Goal: Information Seeking & Learning: Find contact information

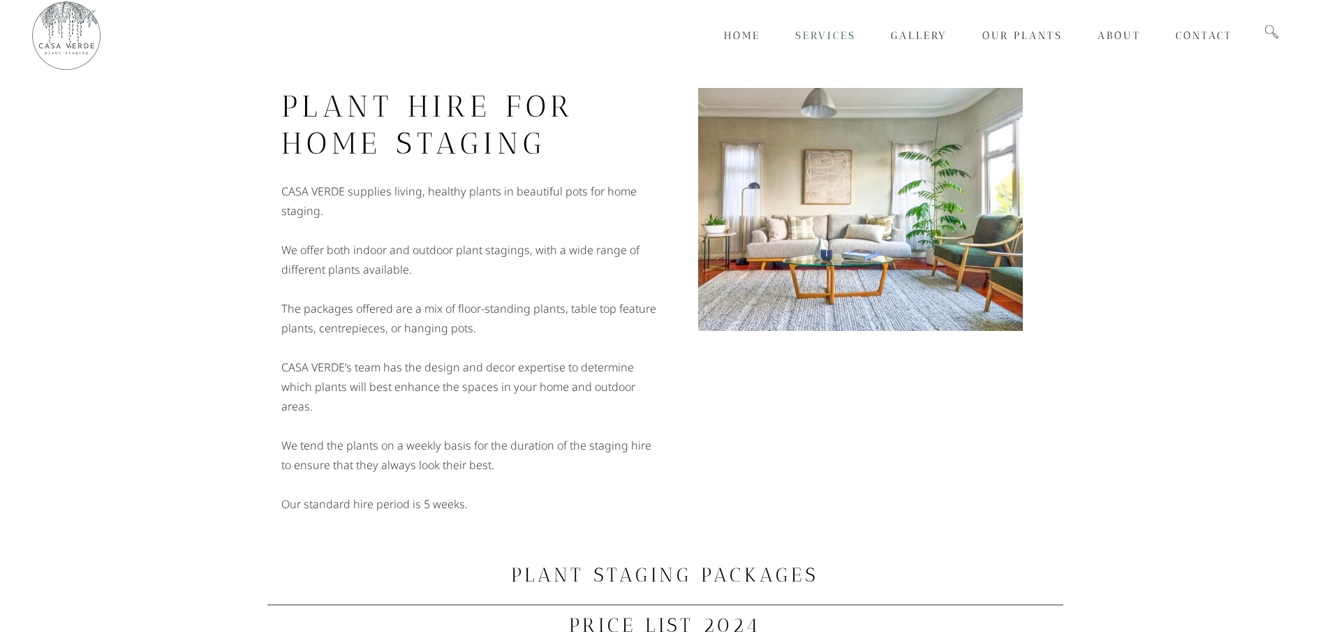
scroll to position [1, 0]
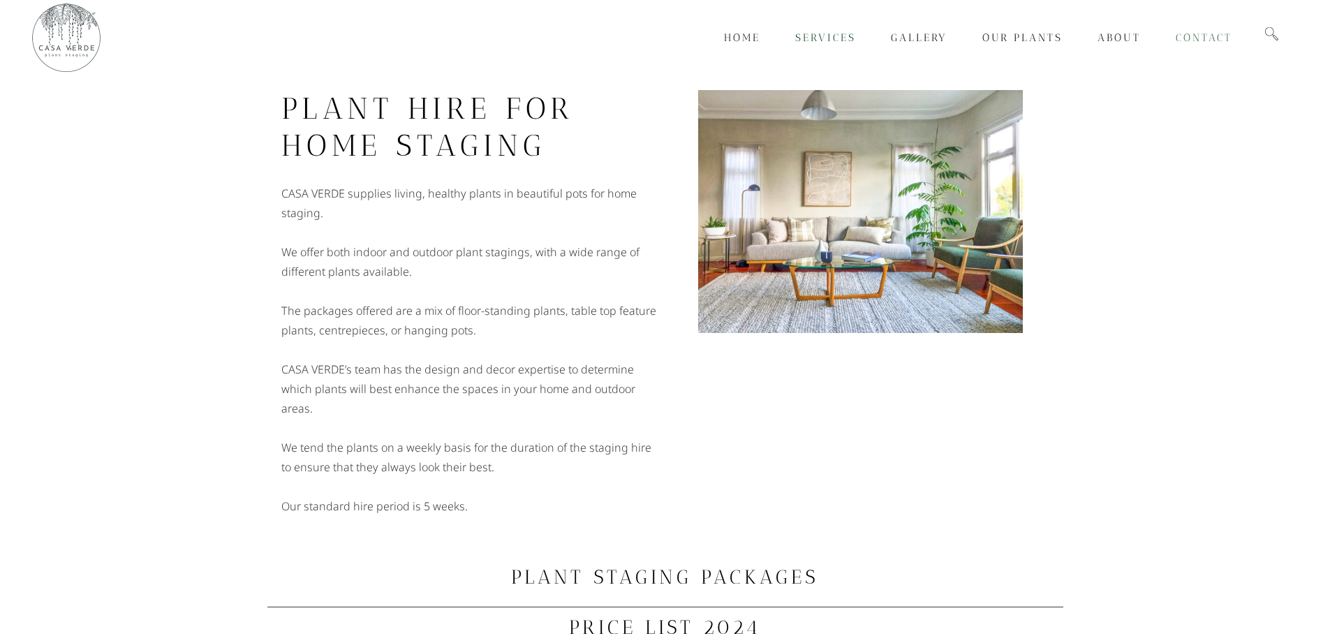
click at [1191, 35] on span "Contact" at bounding box center [1203, 37] width 57 height 13
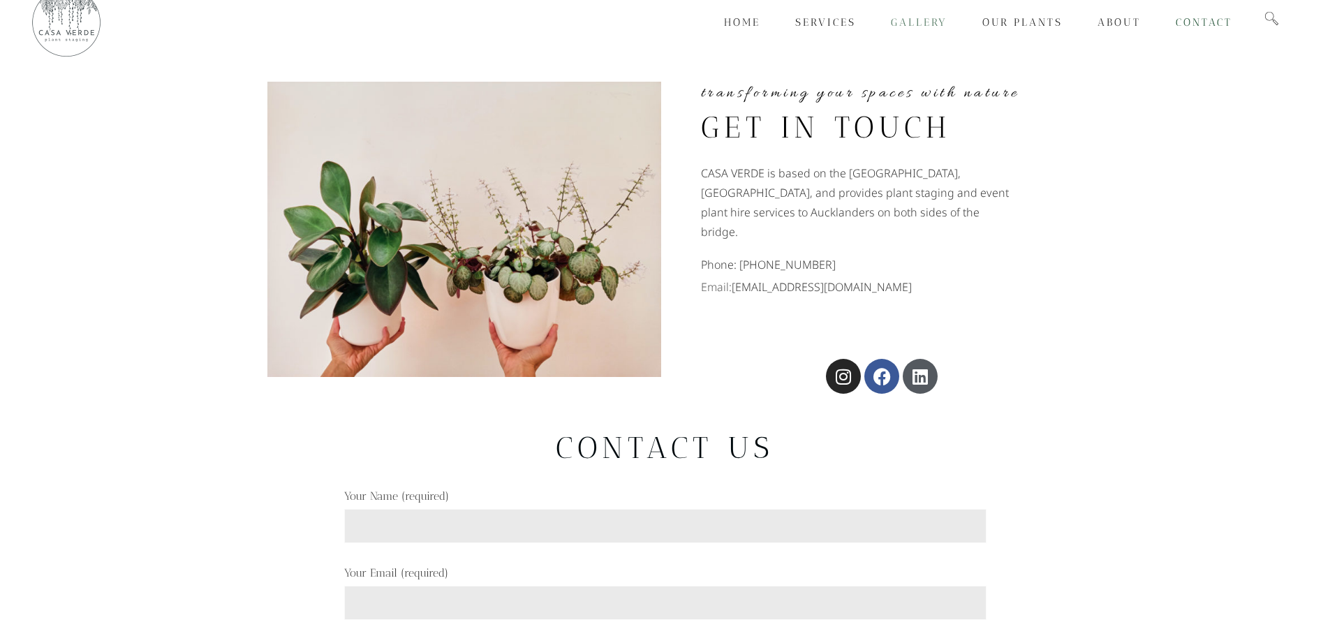
scroll to position [20, 0]
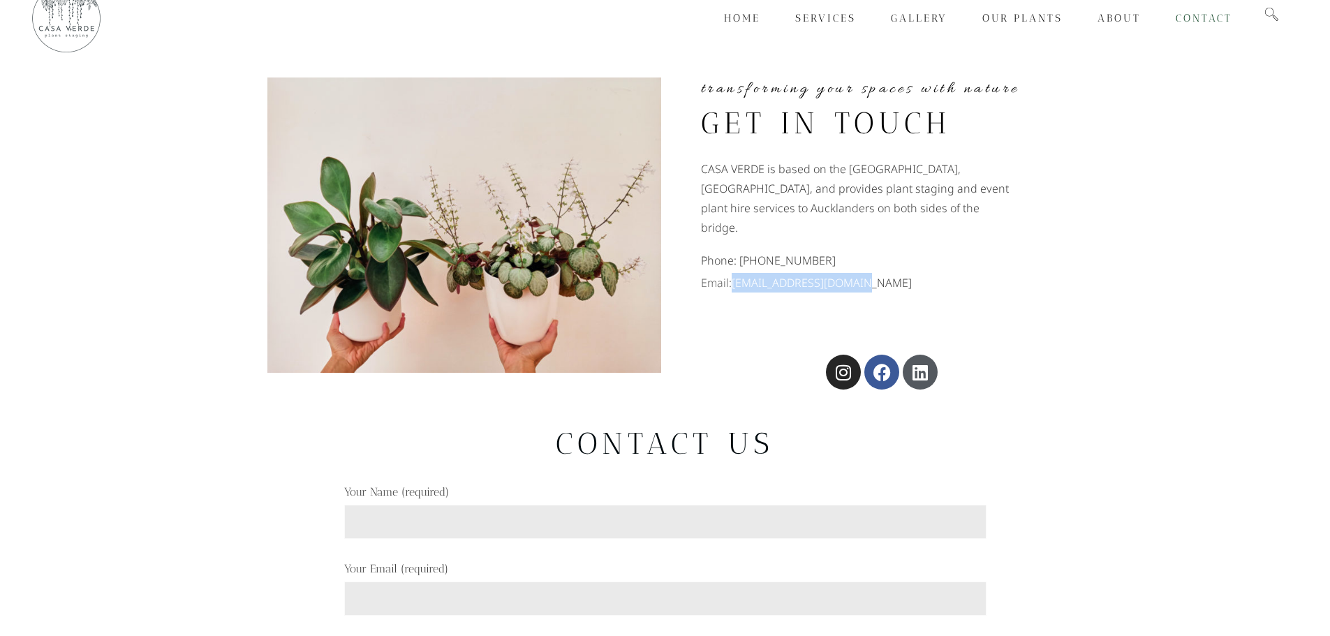
drag, startPoint x: 735, startPoint y: 260, endPoint x: 863, endPoint y: 272, distance: 129.0
click at [863, 273] on p "Email: [EMAIL_ADDRESS][DOMAIN_NAME]" at bounding box center [882, 283] width 362 height 20
copy p "[EMAIL_ADDRESS][DOMAIN_NAME]"
